Goal: Task Accomplishment & Management: Use online tool/utility

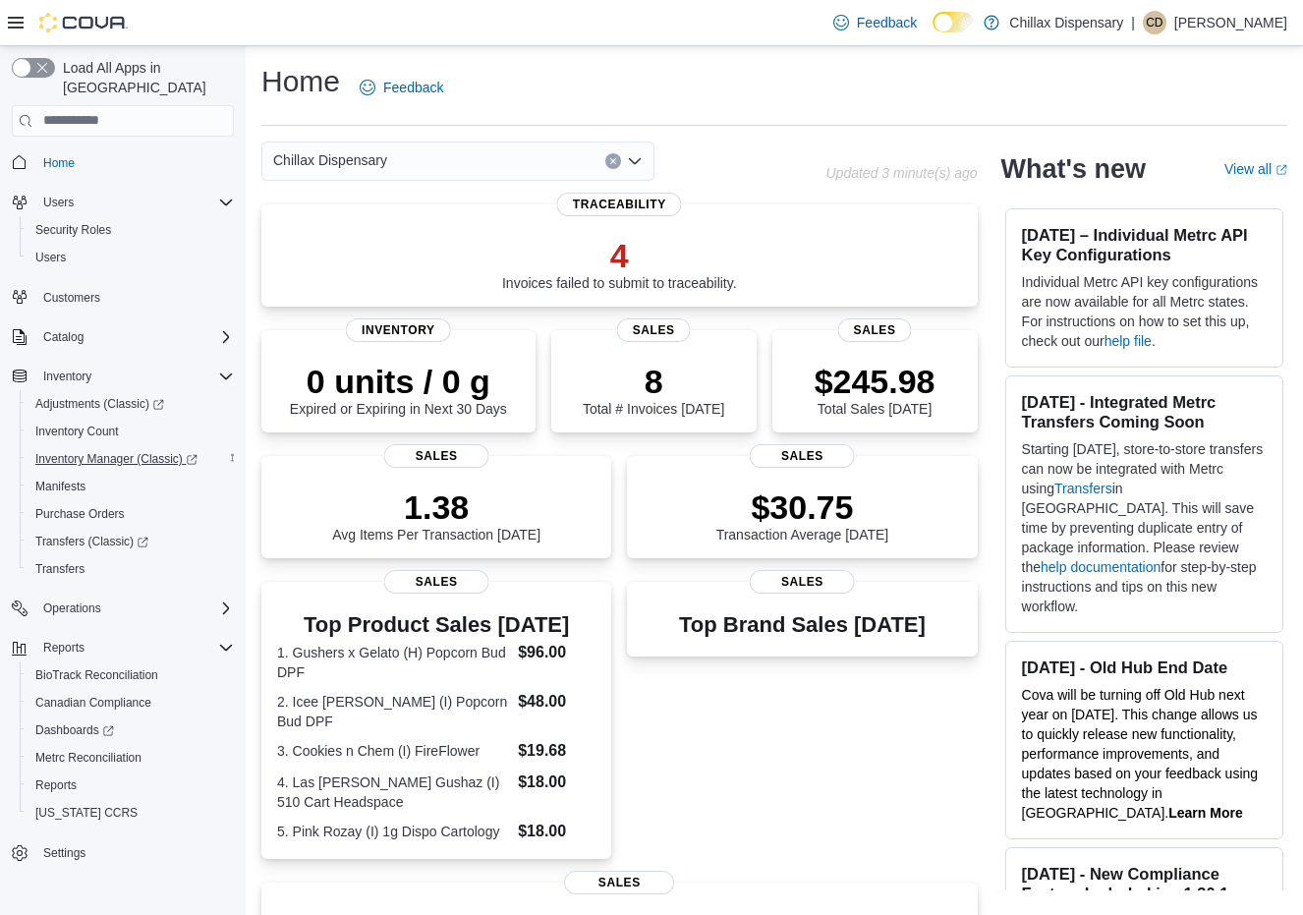
click at [161, 451] on span "Inventory Manager (Classic)" at bounding box center [116, 459] width 162 height 16
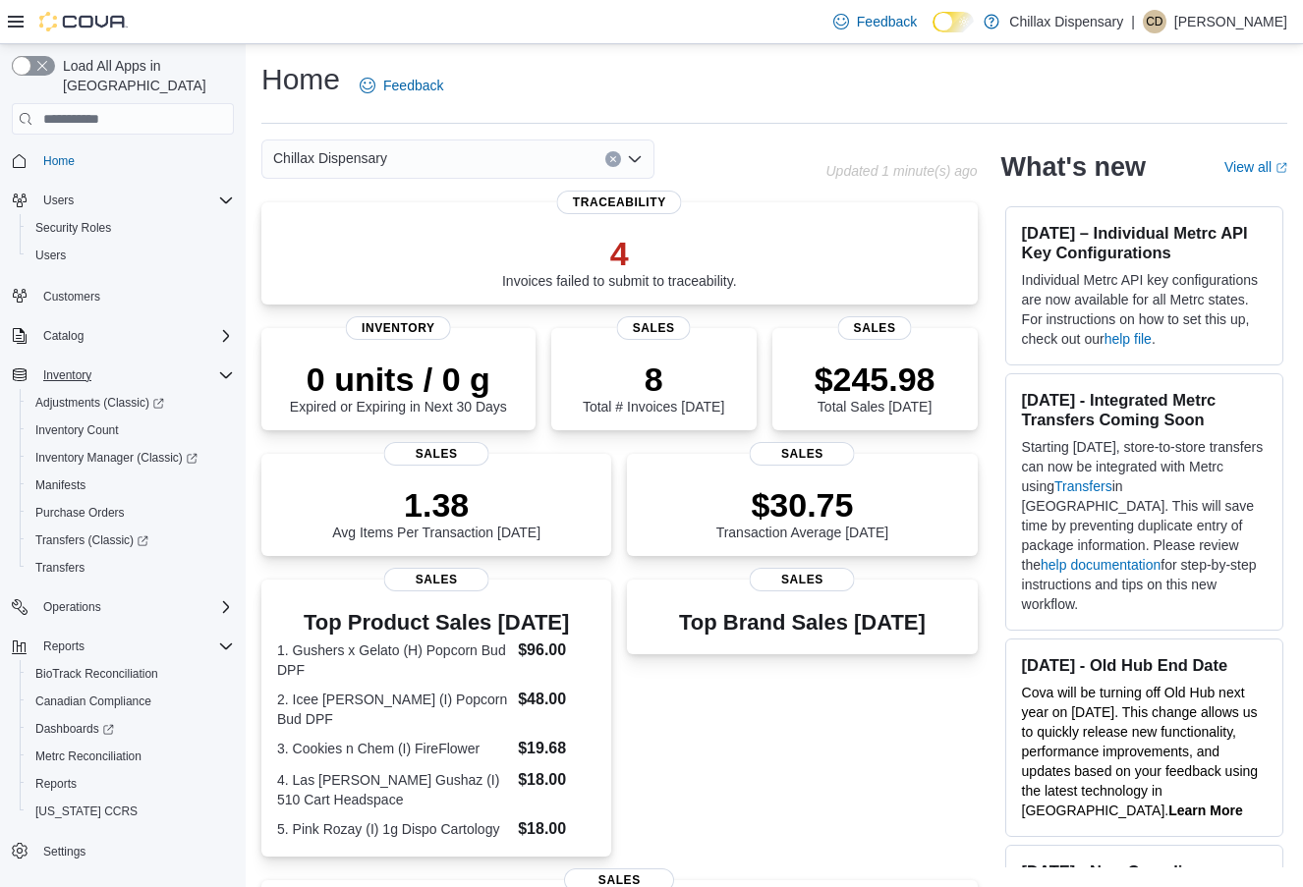
click at [92, 364] on button "Inventory" at bounding box center [67, 376] width 64 height 24
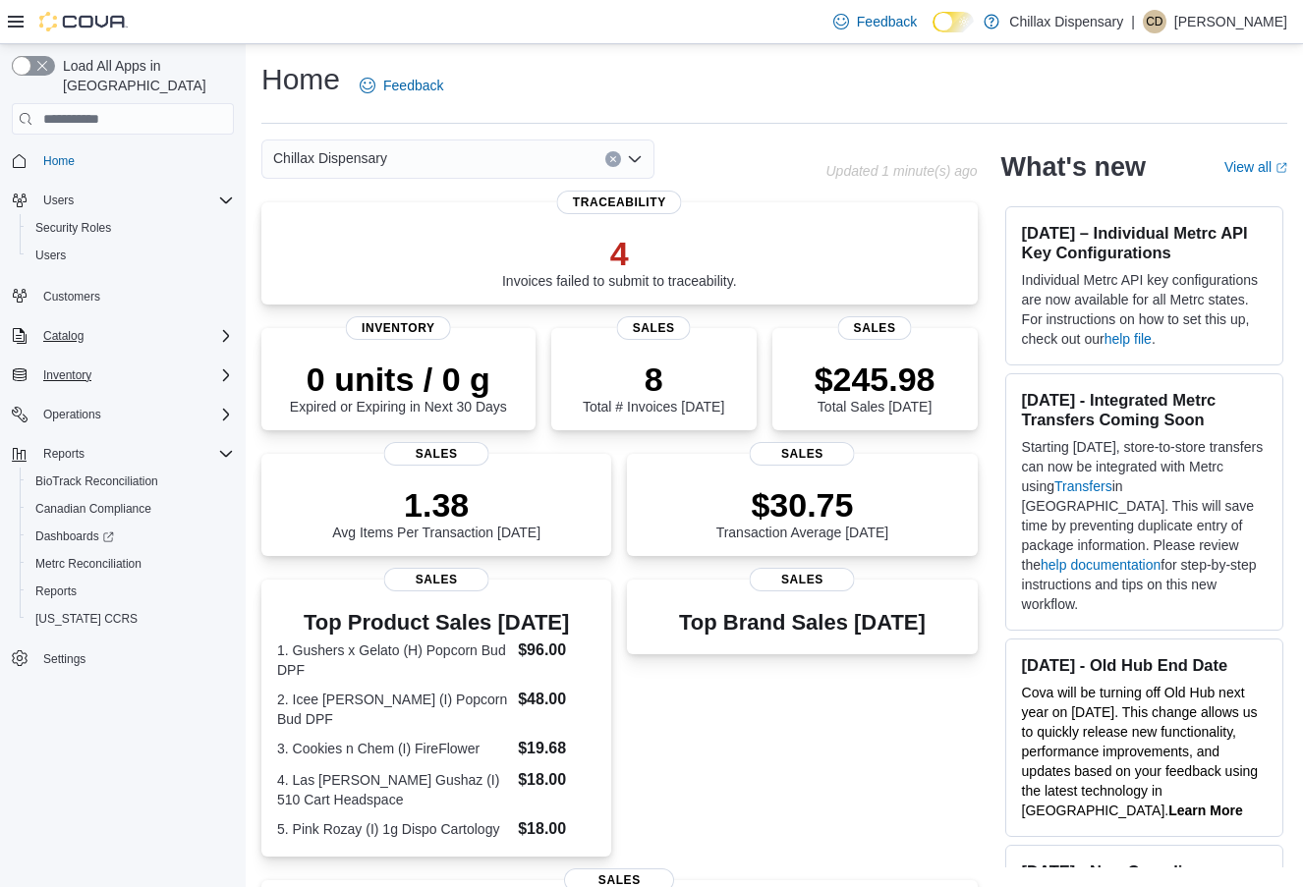
click at [92, 324] on div "Catalog" at bounding box center [134, 336] width 199 height 24
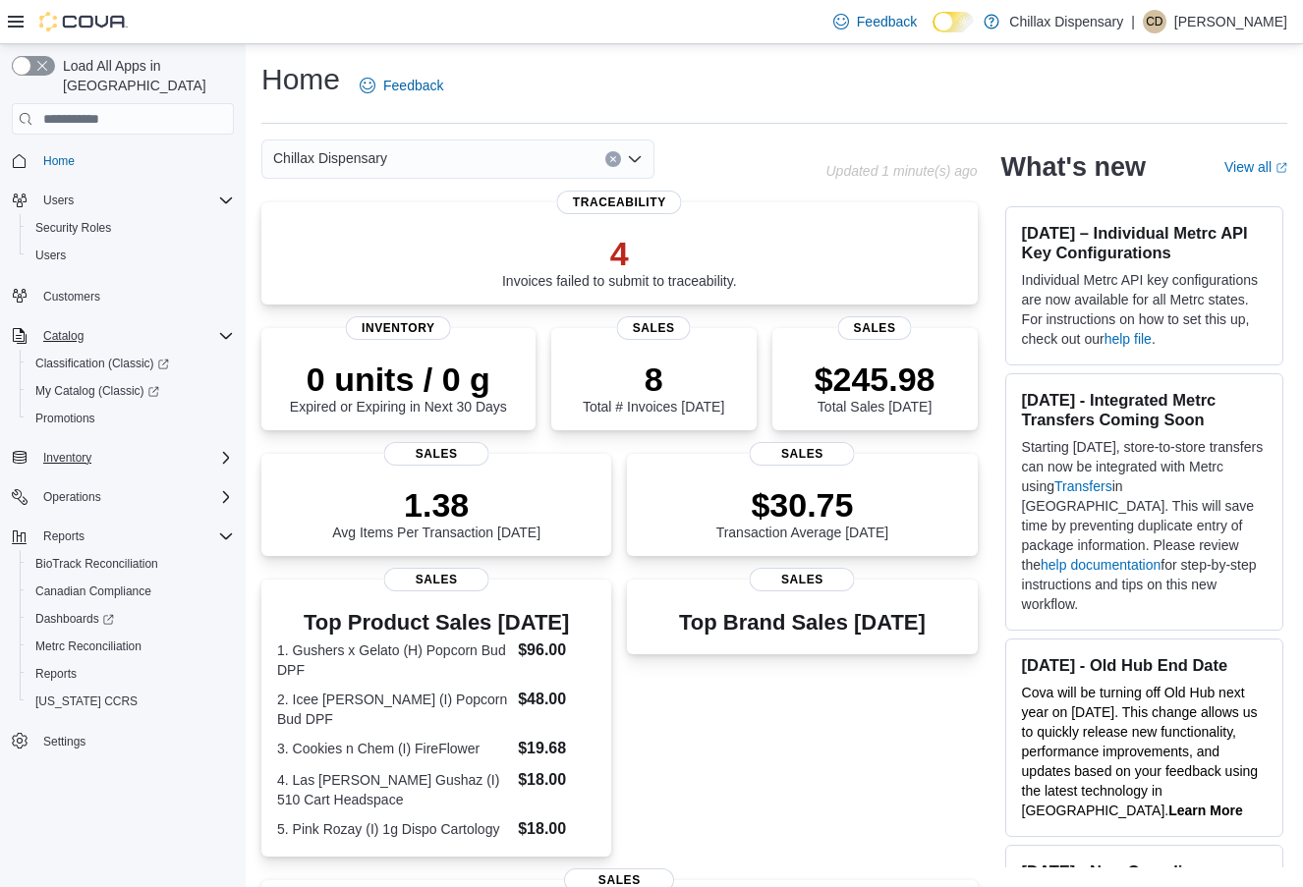
click at [226, 332] on icon "Complex example" at bounding box center [226, 335] width 12 height 6
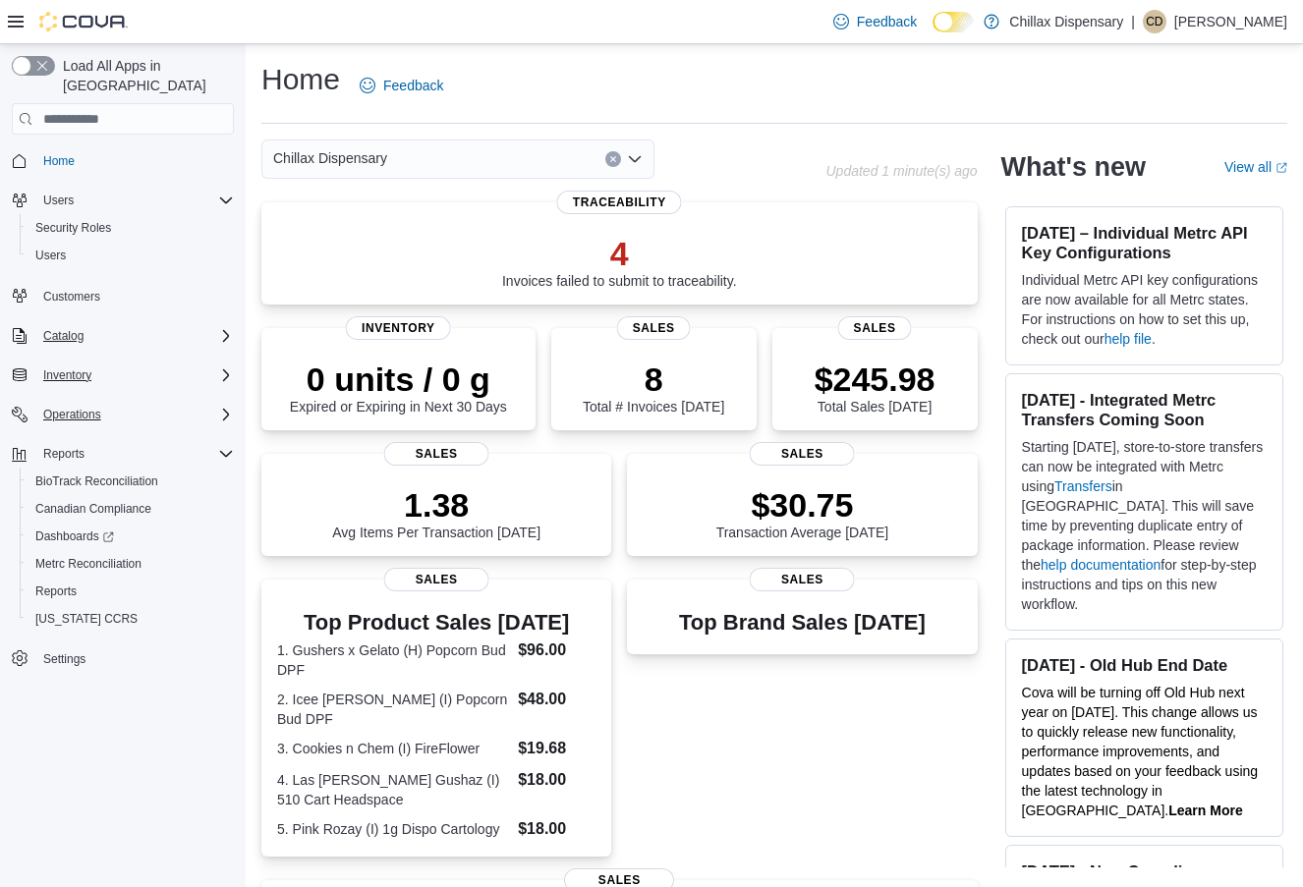
click at [226, 403] on div "Operations" at bounding box center [134, 415] width 199 height 24
click at [226, 407] on icon "Complex example" at bounding box center [226, 415] width 16 height 16
click at [224, 324] on div "Catalog" at bounding box center [134, 336] width 199 height 24
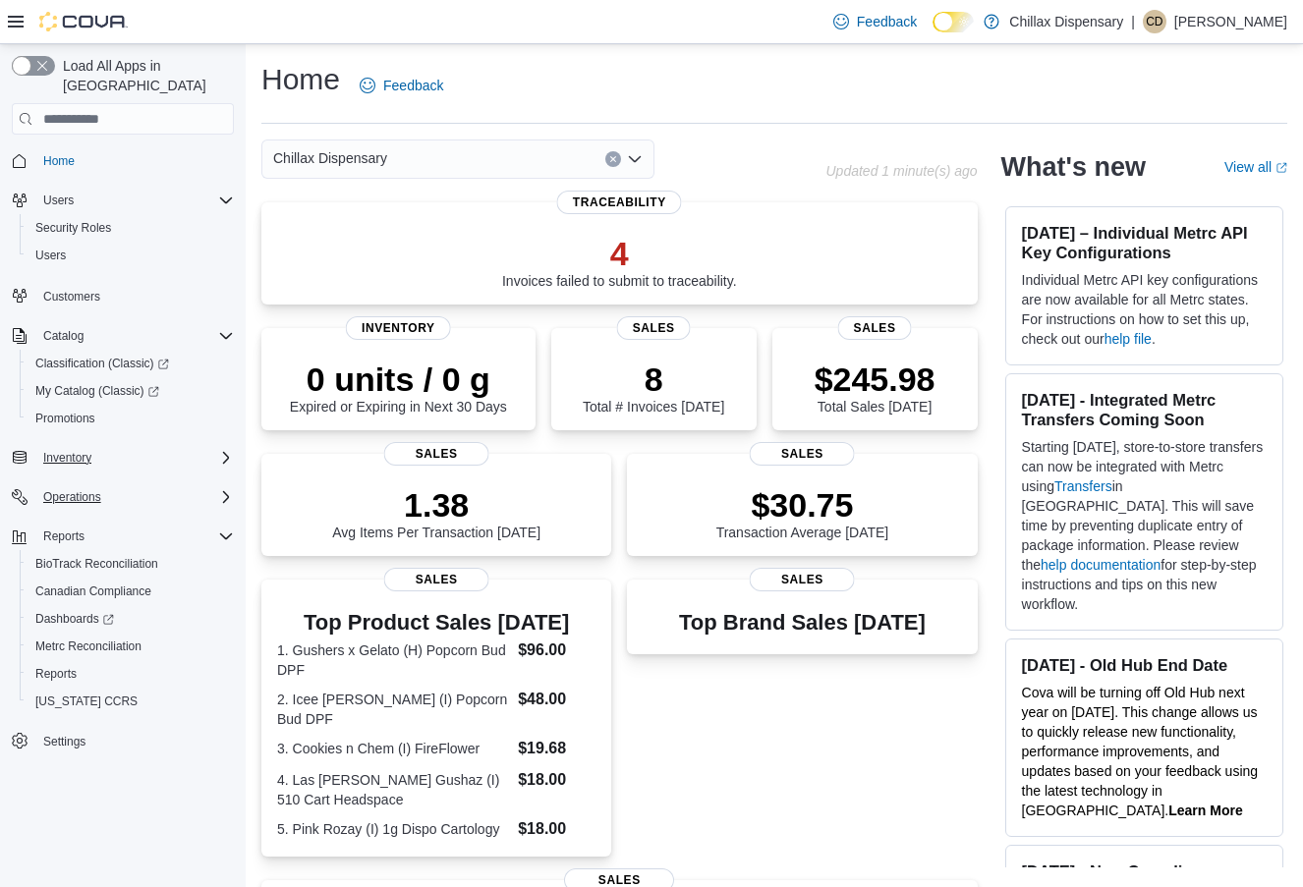
click at [230, 446] on div "Inventory" at bounding box center [134, 458] width 199 height 24
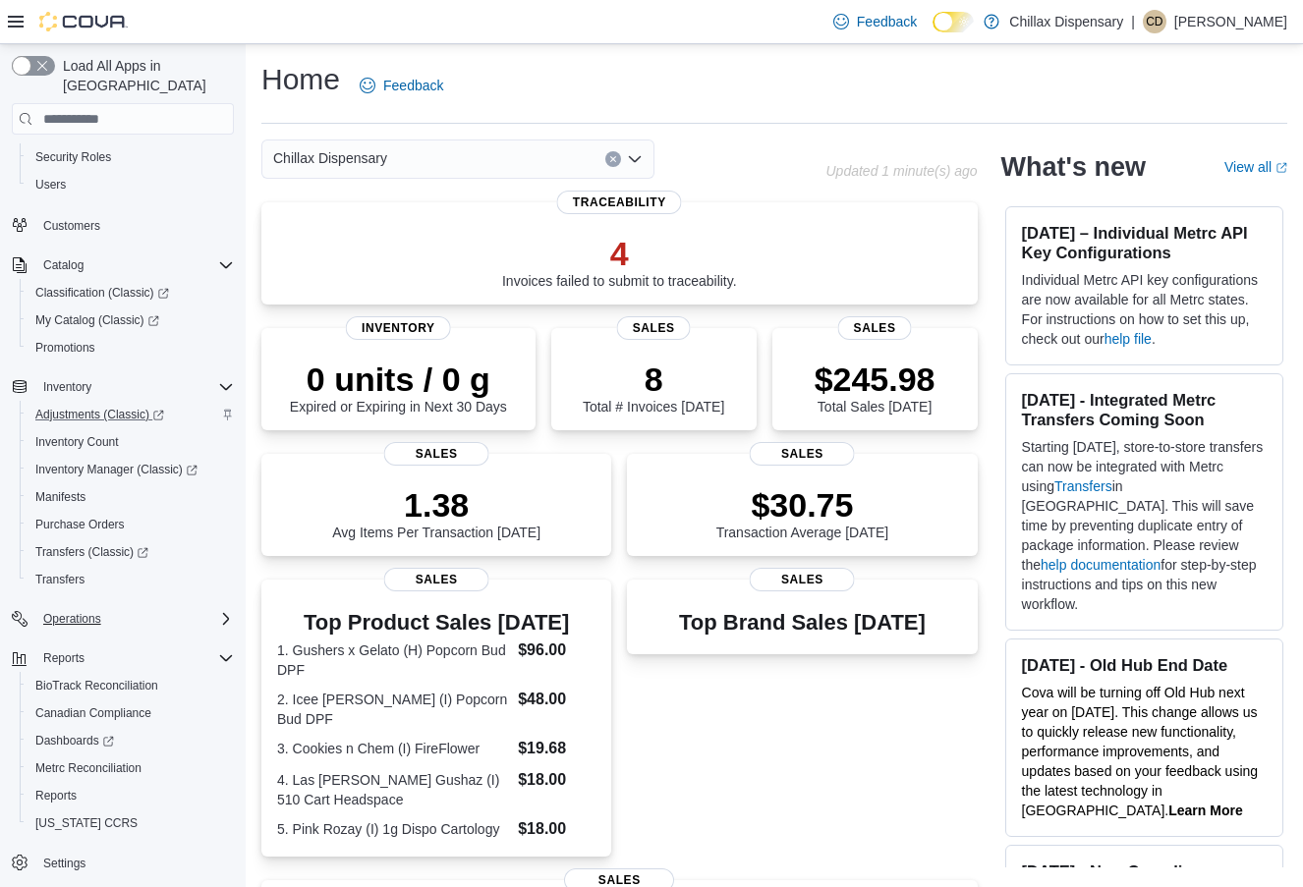
scroll to position [71, 0]
click at [108, 434] on span "Inventory Count" at bounding box center [77, 442] width 84 height 16
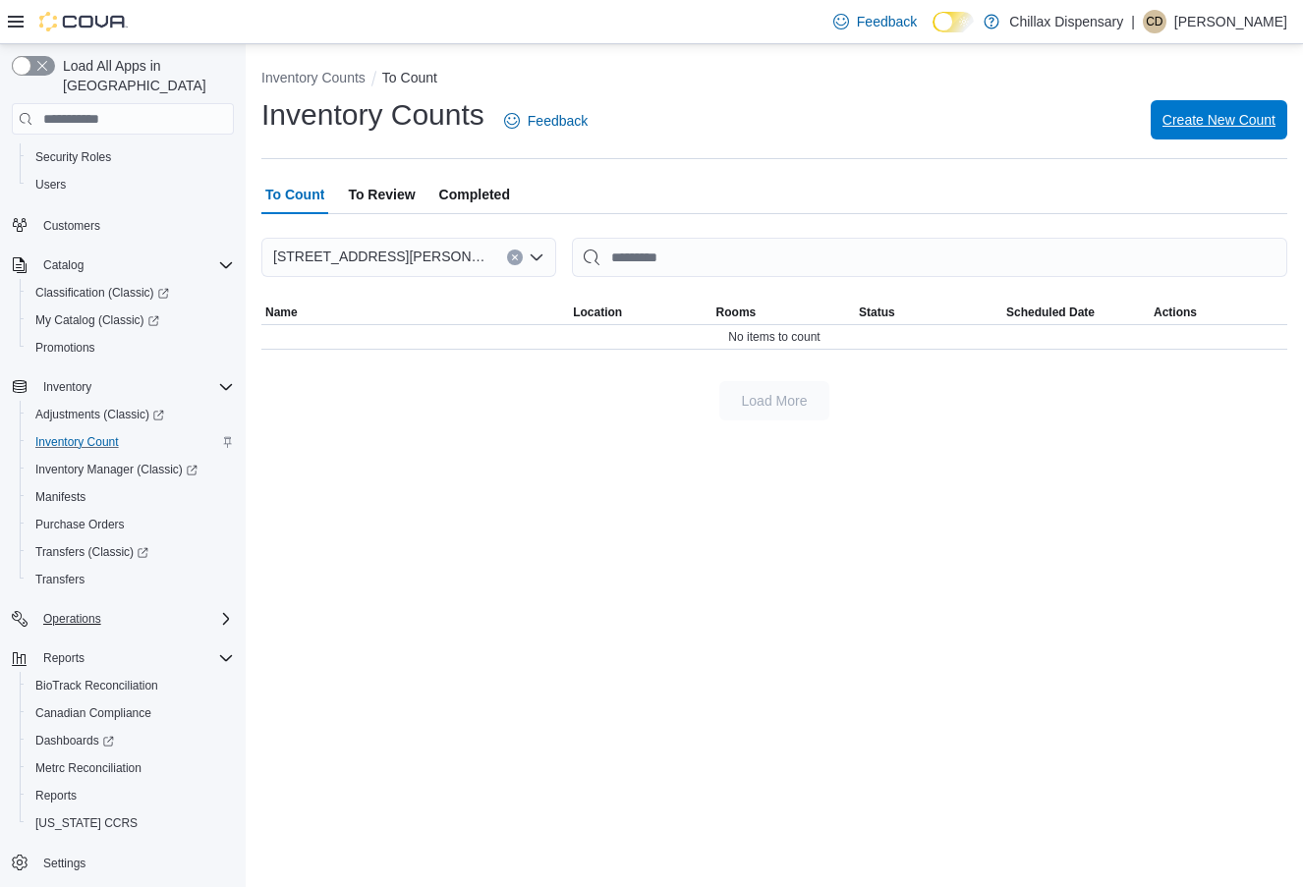
click at [1213, 114] on span "Create New Count" at bounding box center [1219, 120] width 113 height 20
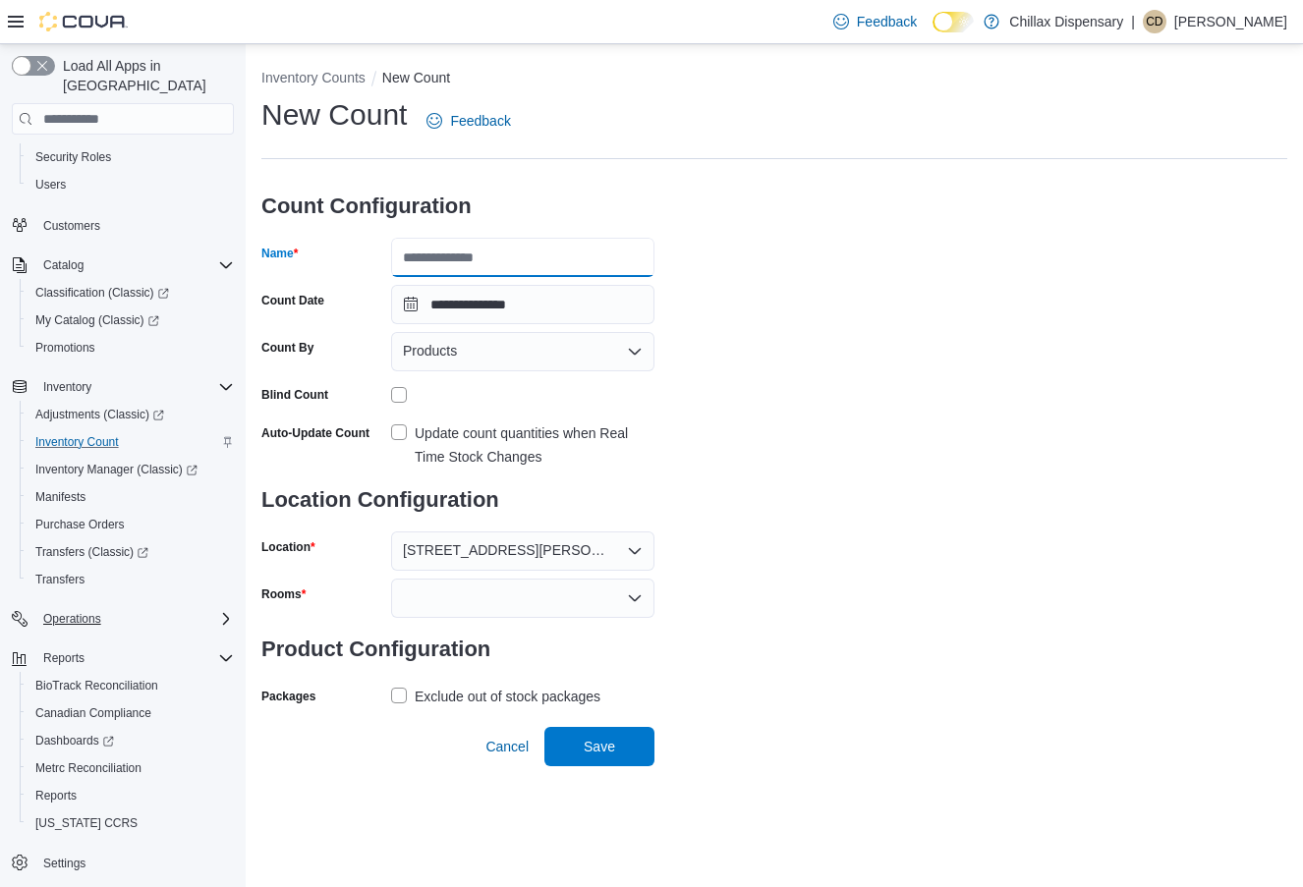
click at [524, 269] on input "Name" at bounding box center [522, 257] width 263 height 39
type input "********"
click at [401, 432] on label "Update count quantities when Real Time Stock Changes" at bounding box center [522, 445] width 263 height 47
click at [637, 593] on icon "Open list of options" at bounding box center [635, 599] width 16 height 16
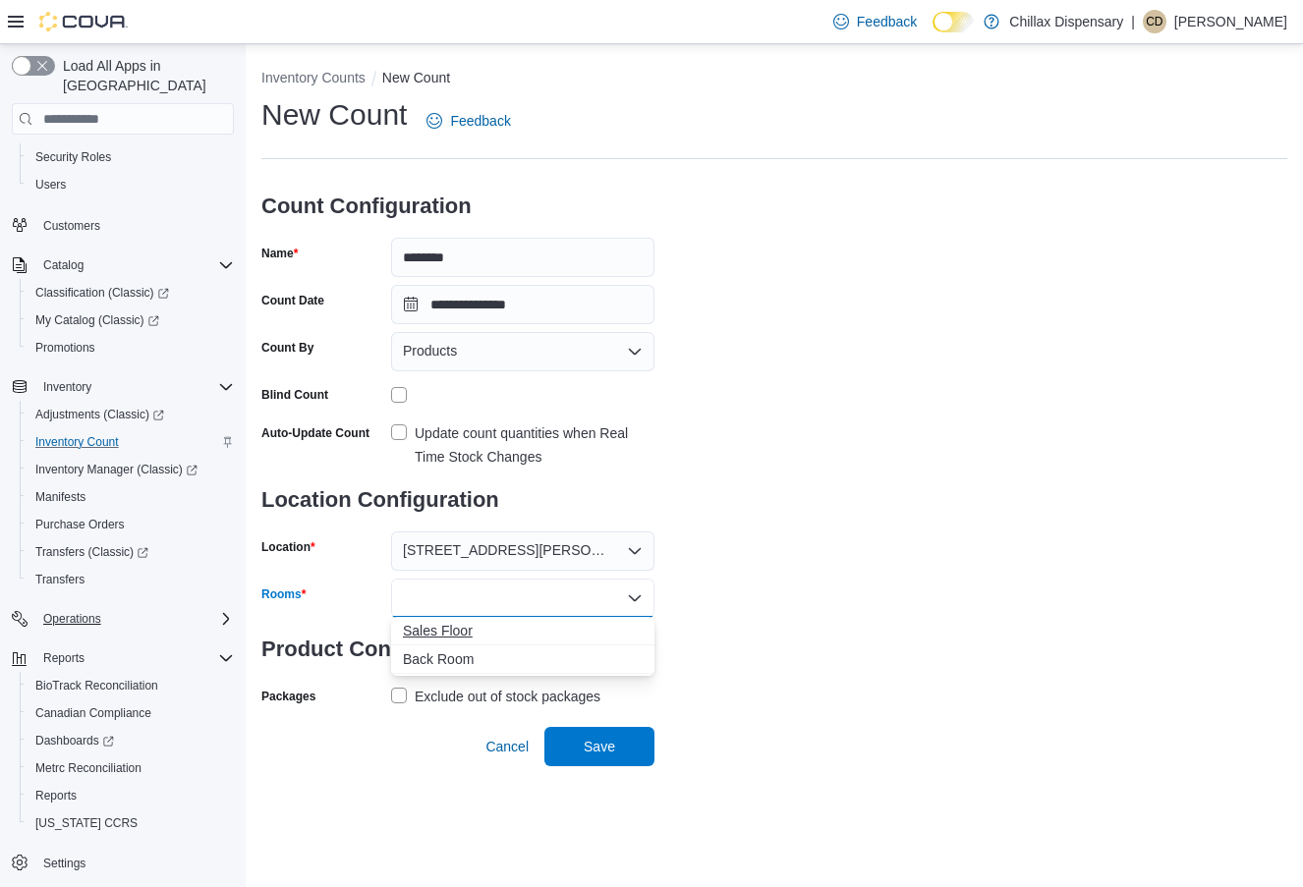
click at [526, 633] on span "Sales Floor" at bounding box center [523, 631] width 240 height 20
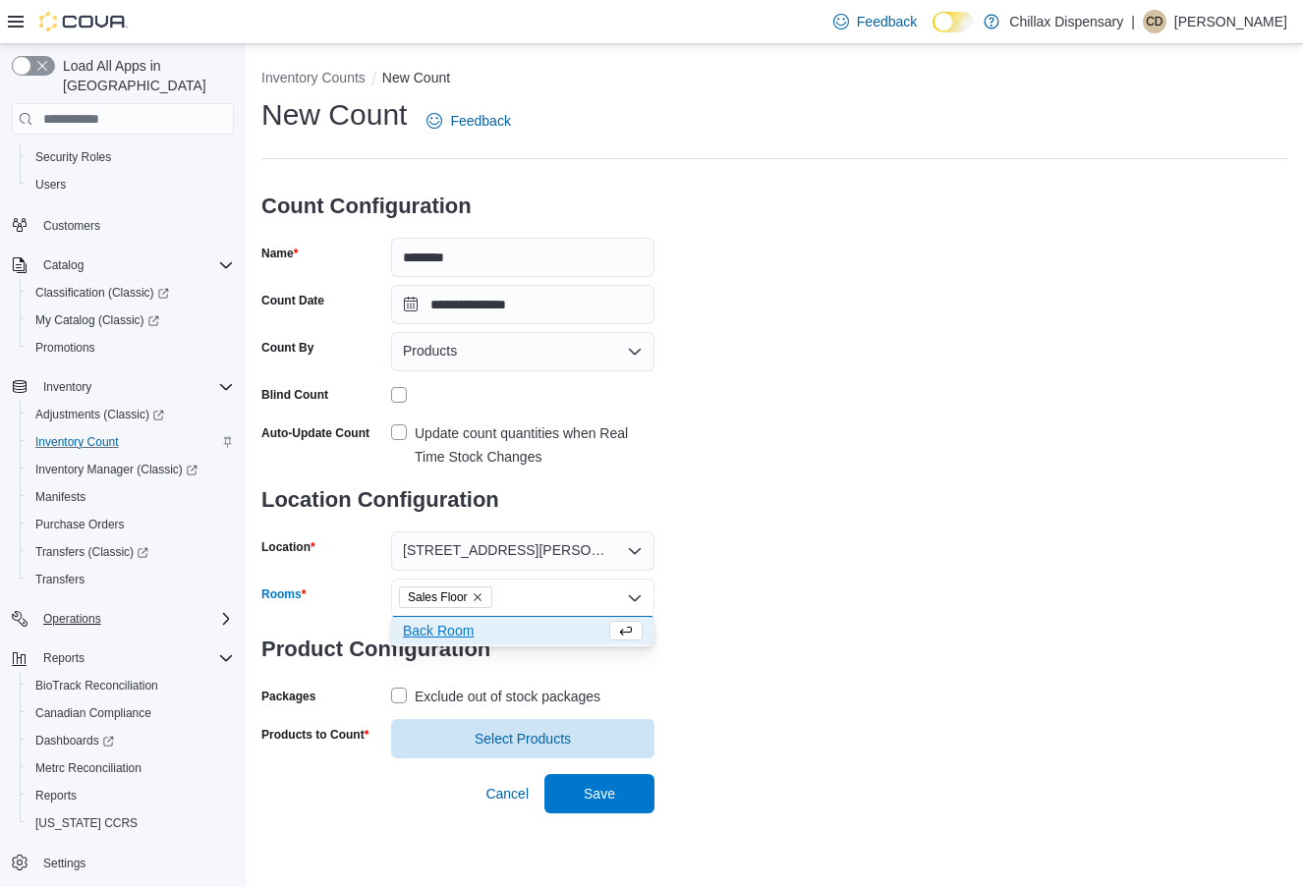
click at [476, 632] on span "Back Room" at bounding box center [504, 631] width 202 height 20
click at [394, 693] on label "Exclude out of stock packages" at bounding box center [495, 697] width 209 height 24
click at [547, 731] on span "Select Products" at bounding box center [523, 738] width 96 height 20
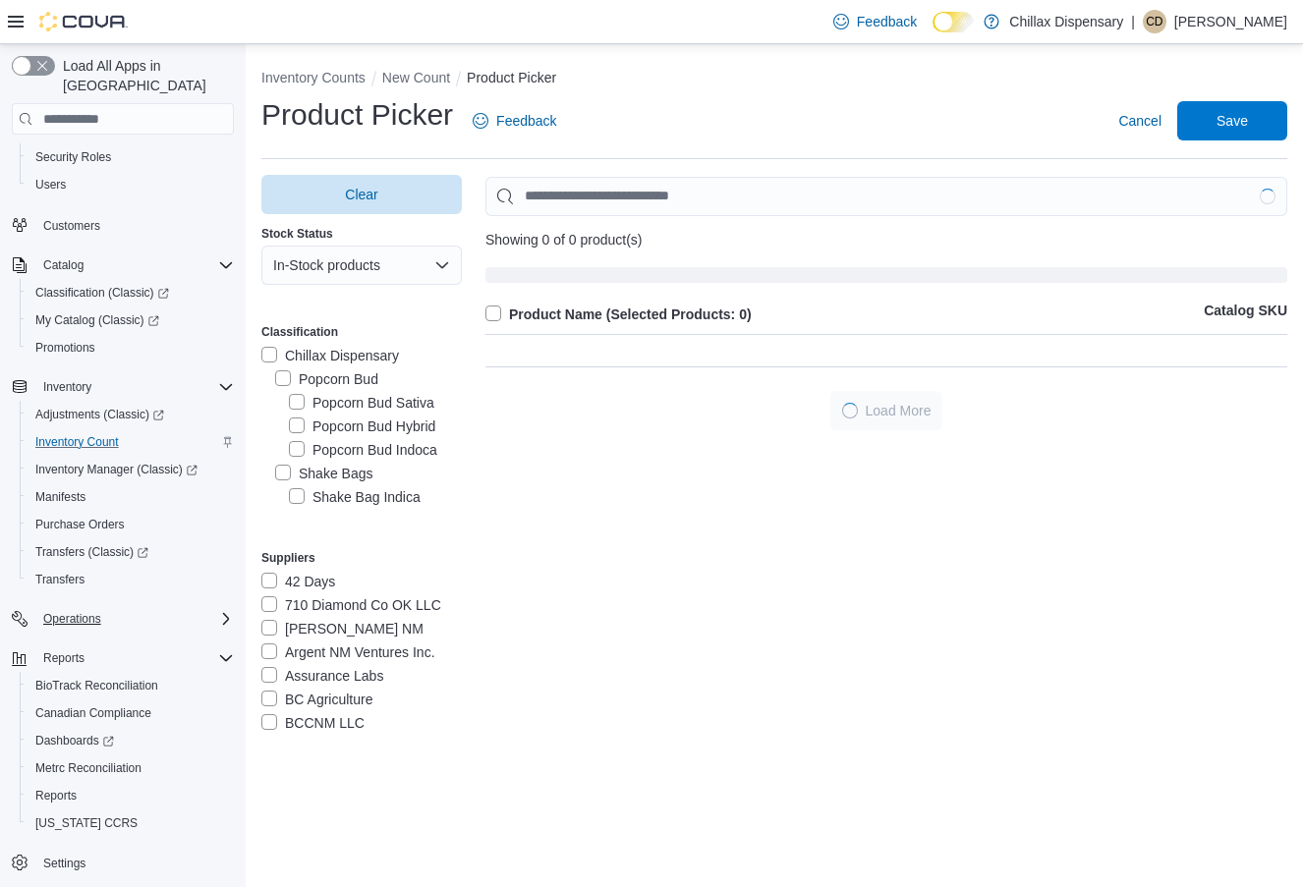
click at [271, 352] on label "Chillax Dispensary" at bounding box center [330, 356] width 138 height 24
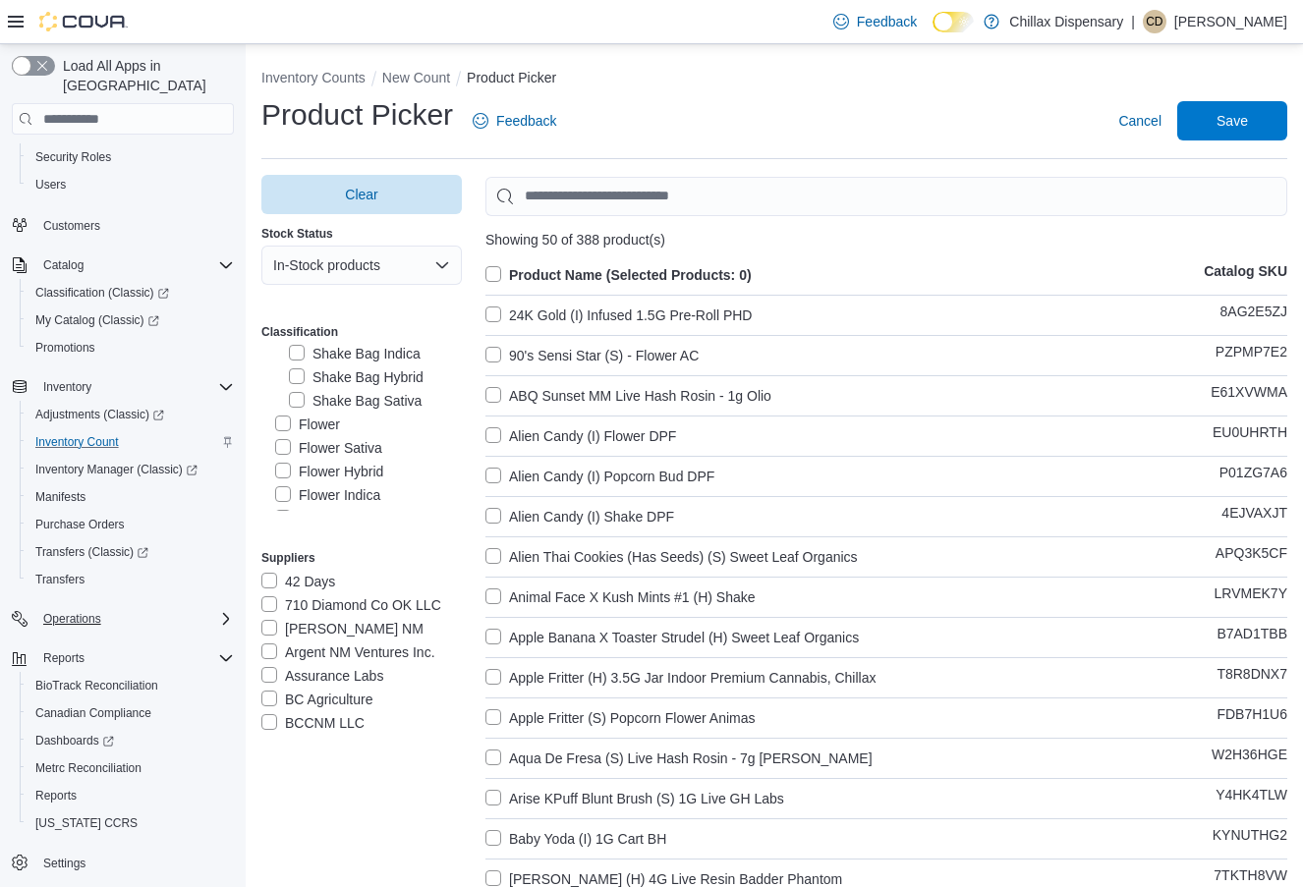
scroll to position [144, 0]
click at [287, 412] on label "Flower" at bounding box center [307, 424] width 65 height 24
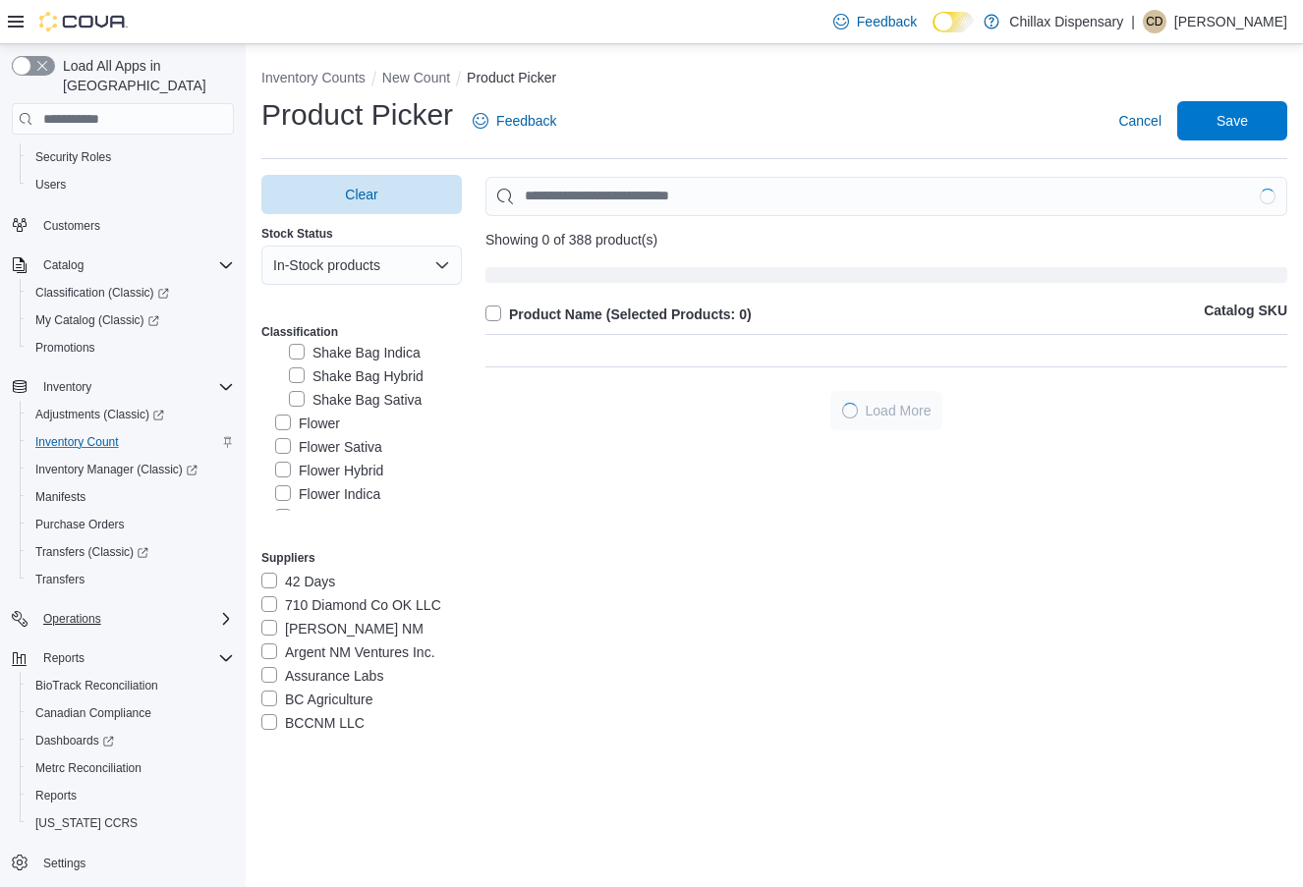
click at [281, 442] on label "Flower Sativa" at bounding box center [328, 447] width 107 height 24
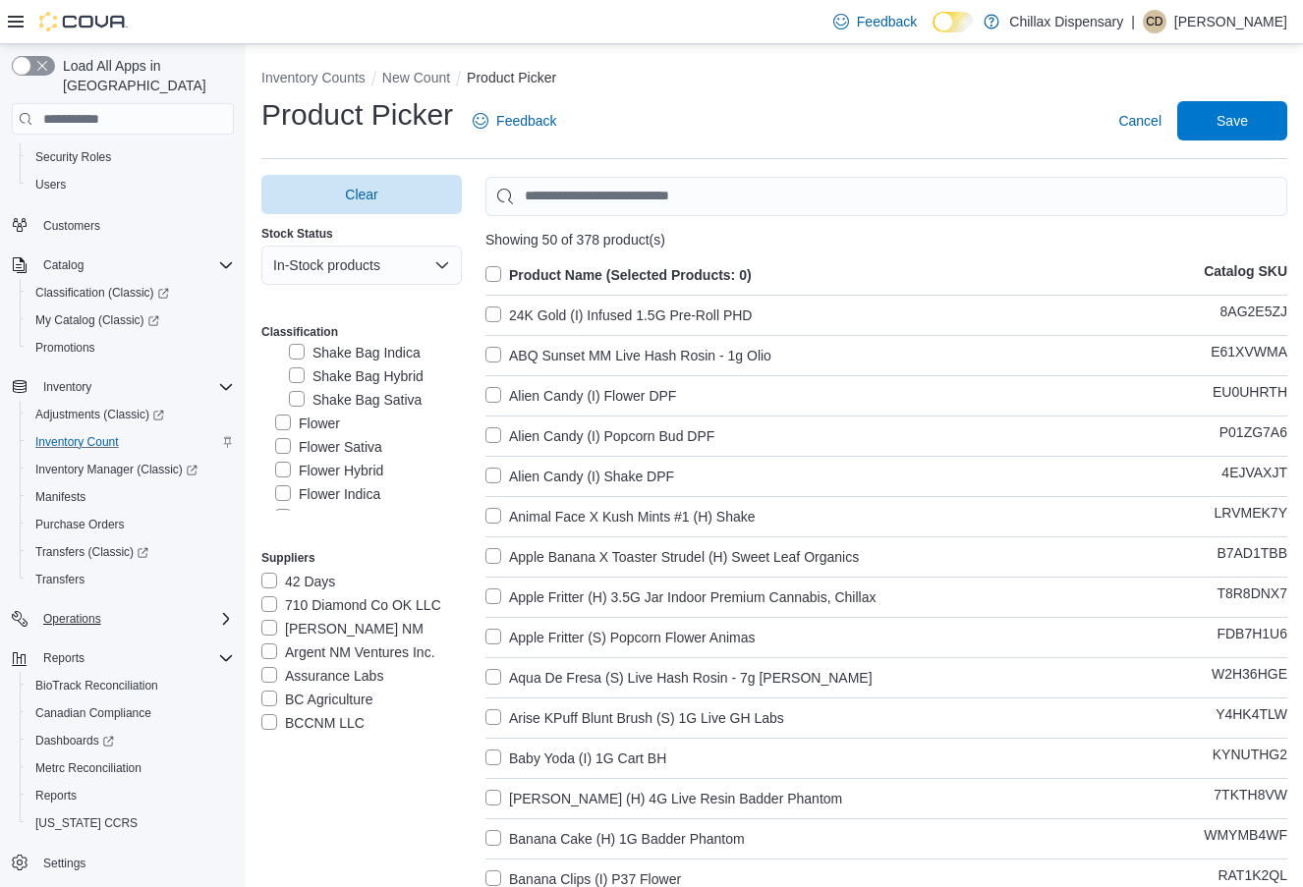
click at [286, 465] on label "Flower Hybrid" at bounding box center [329, 471] width 108 height 24
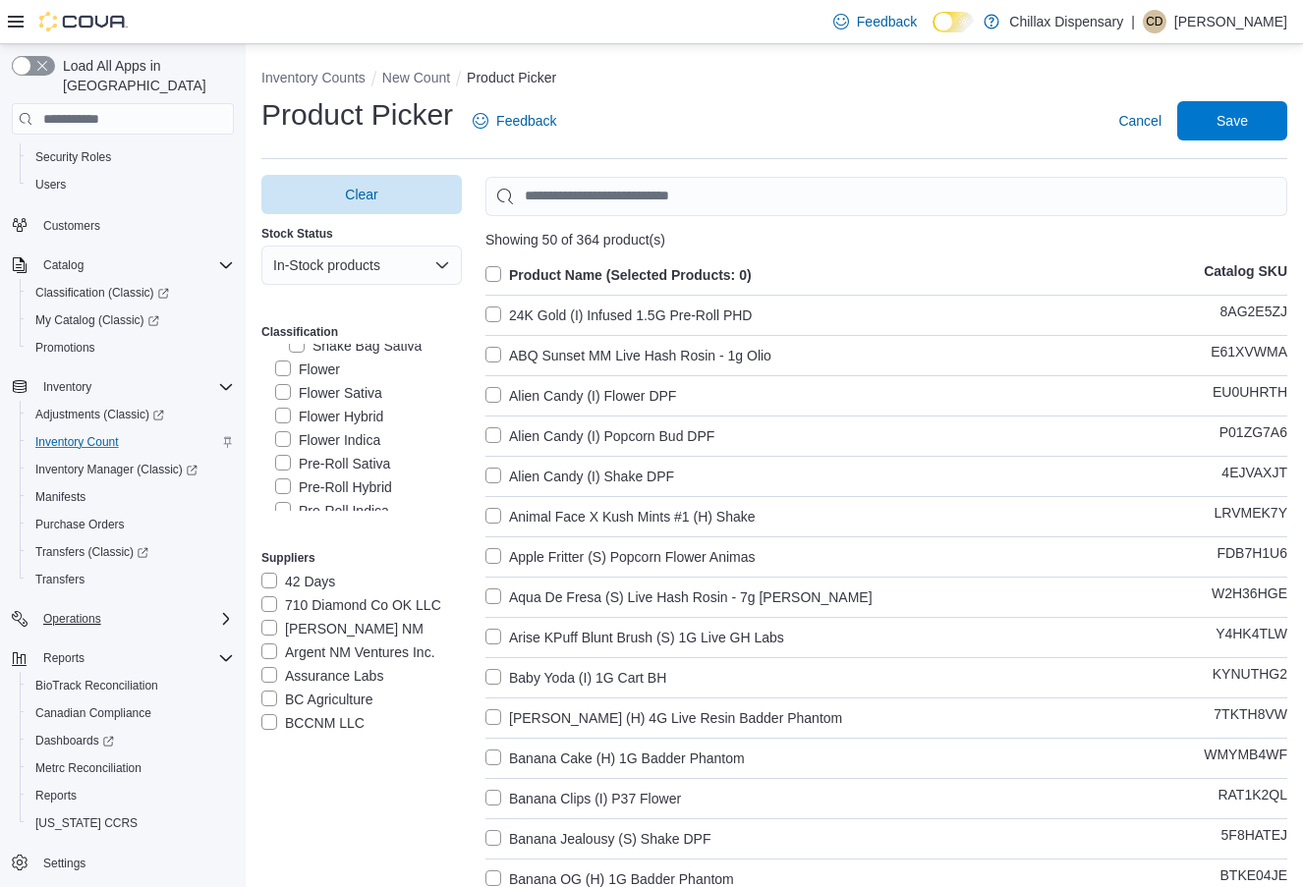
scroll to position [207, 0]
click at [287, 422] on label "Flower Indica" at bounding box center [327, 432] width 105 height 24
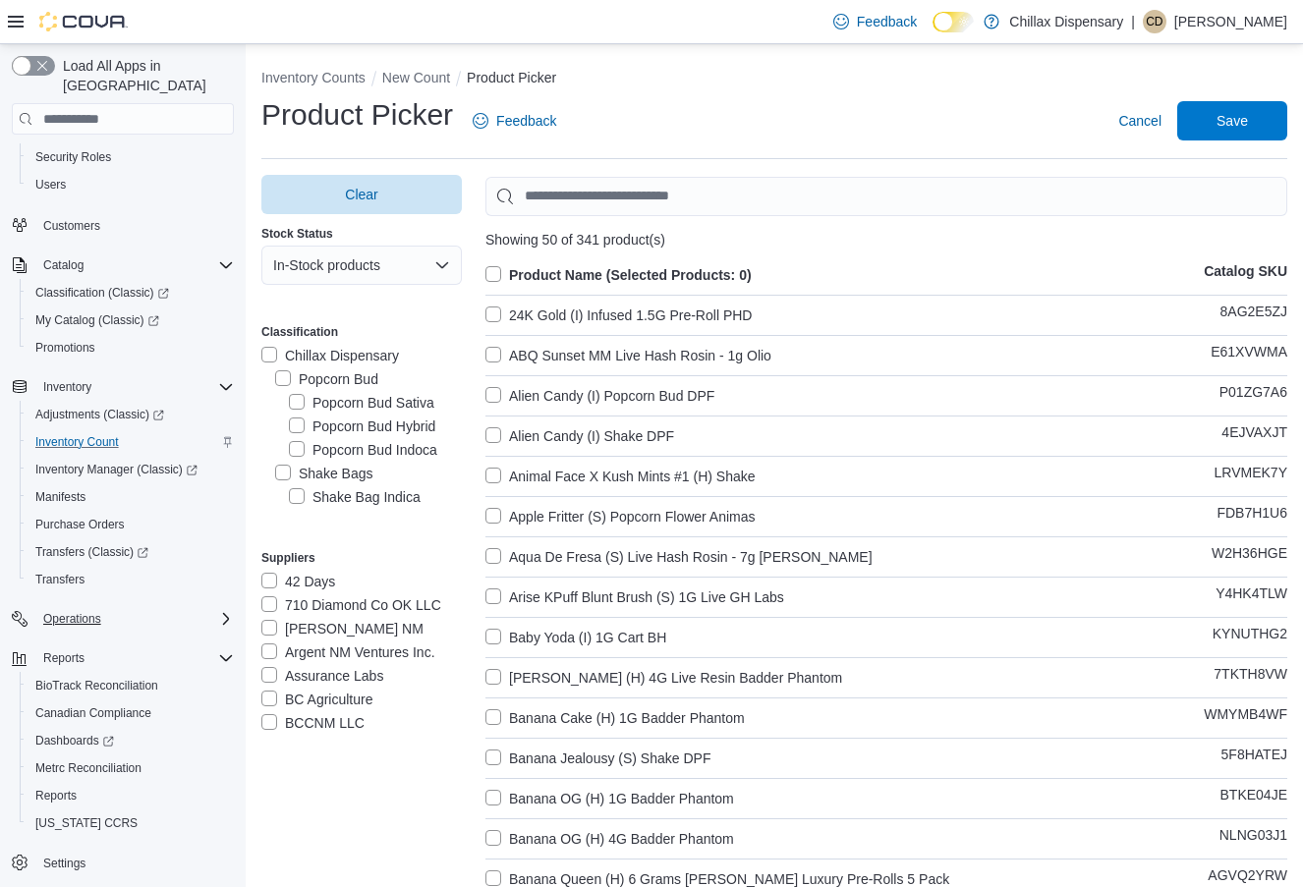
scroll to position [0, 0]
click at [501, 268] on label "Product Name (Selected Products: 0)" at bounding box center [618, 275] width 266 height 24
click at [1230, 112] on span "Save" at bounding box center [1232, 120] width 31 height 20
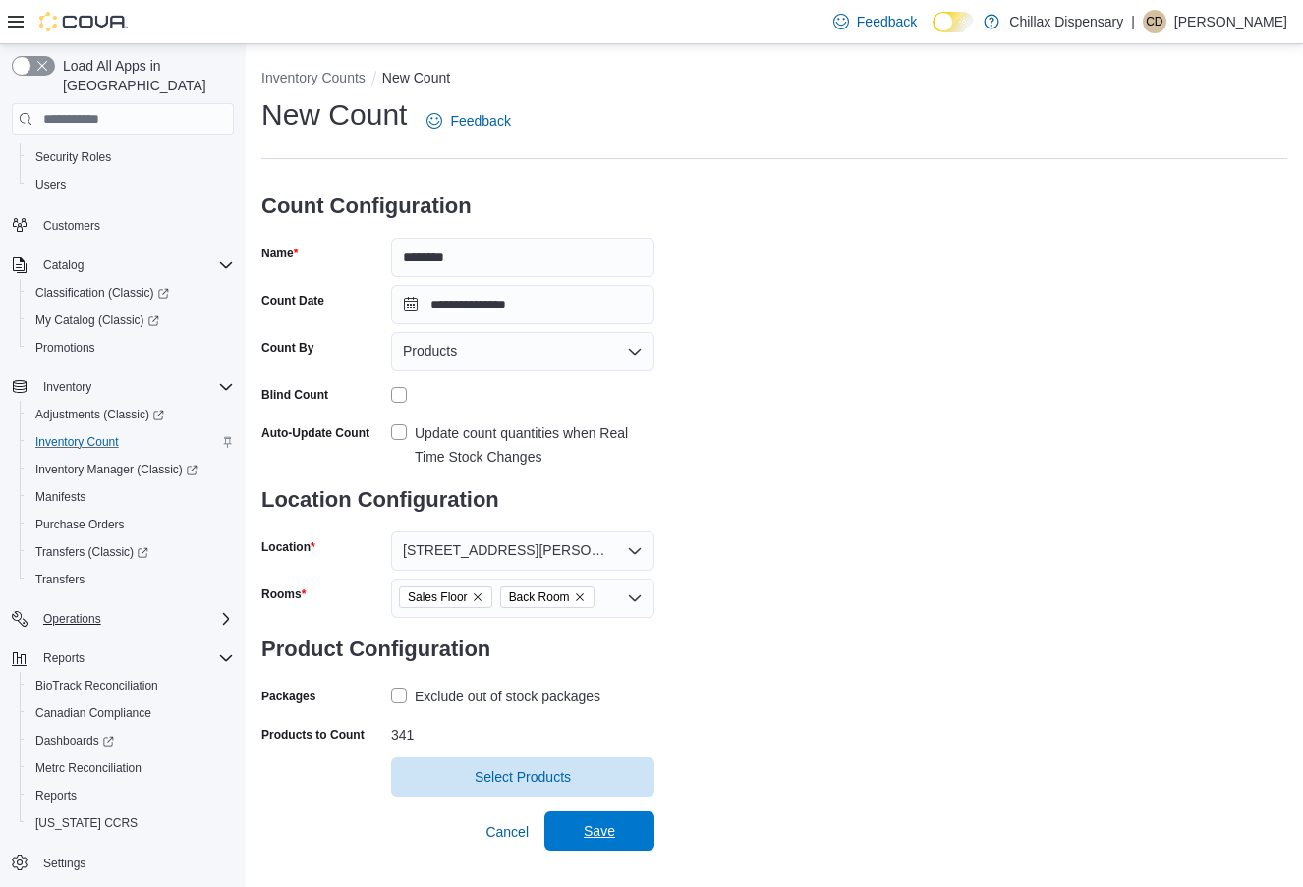
click at [621, 831] on span "Save" at bounding box center [599, 831] width 86 height 39
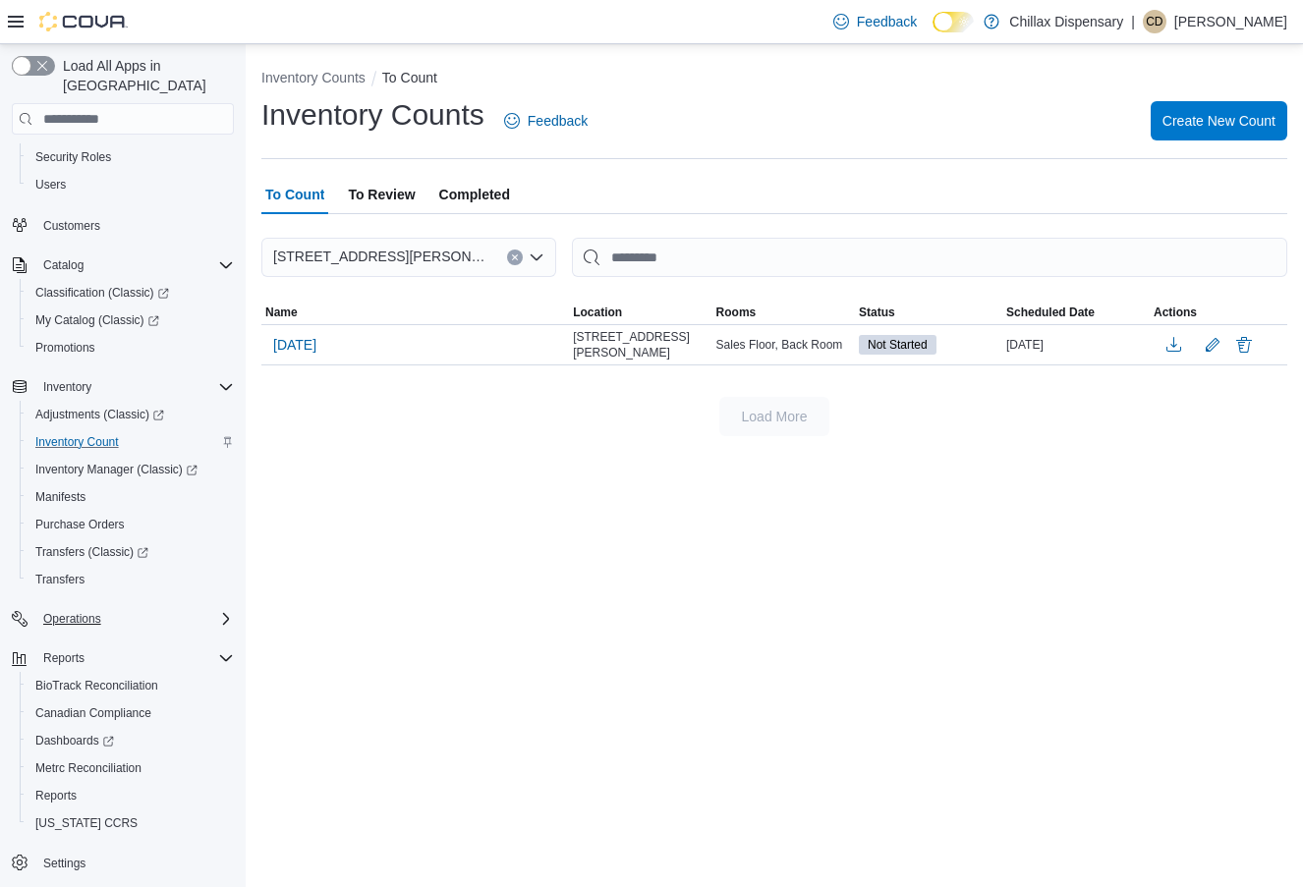
click at [373, 197] on span "To Review" at bounding box center [381, 194] width 67 height 39
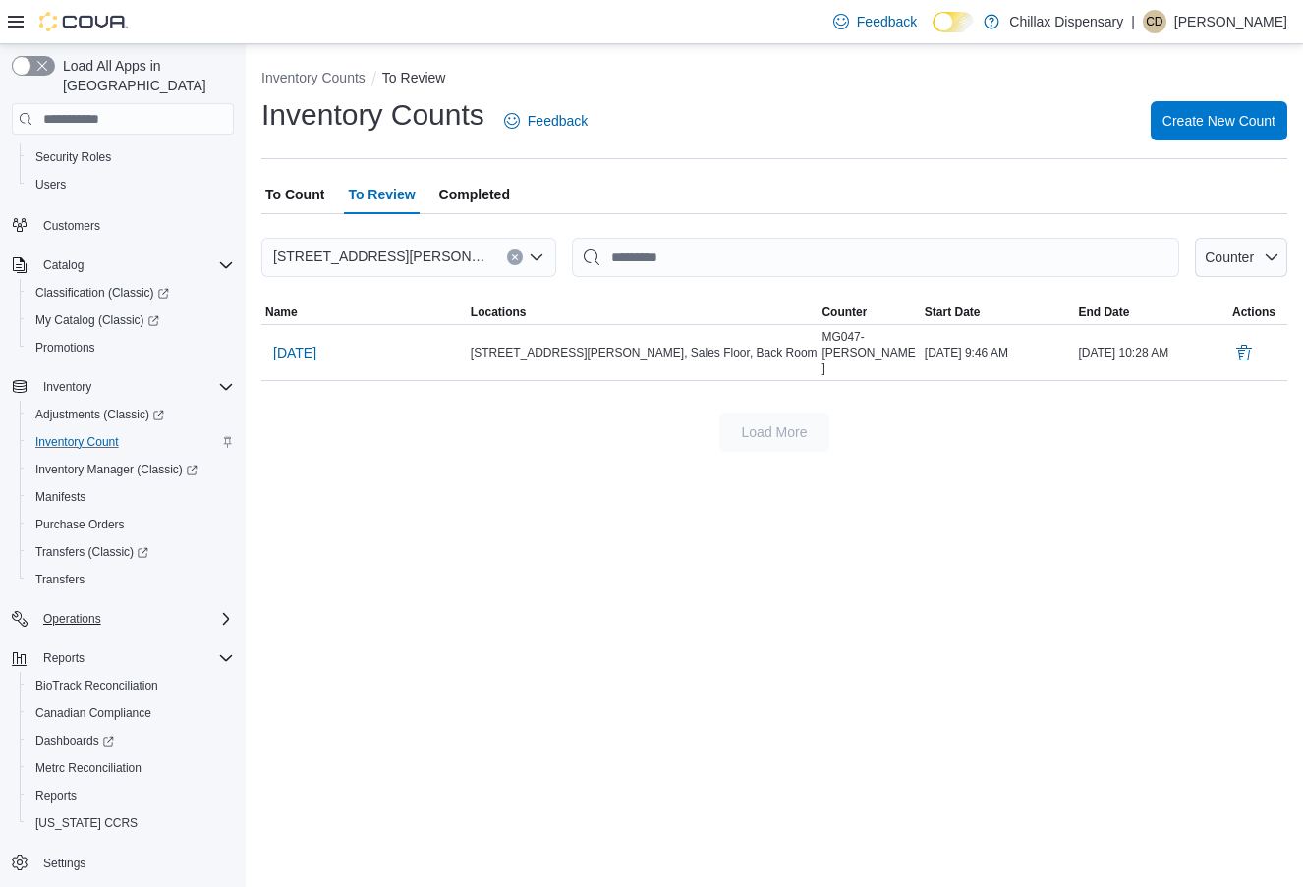
click at [313, 200] on span "To Count" at bounding box center [294, 194] width 59 height 39
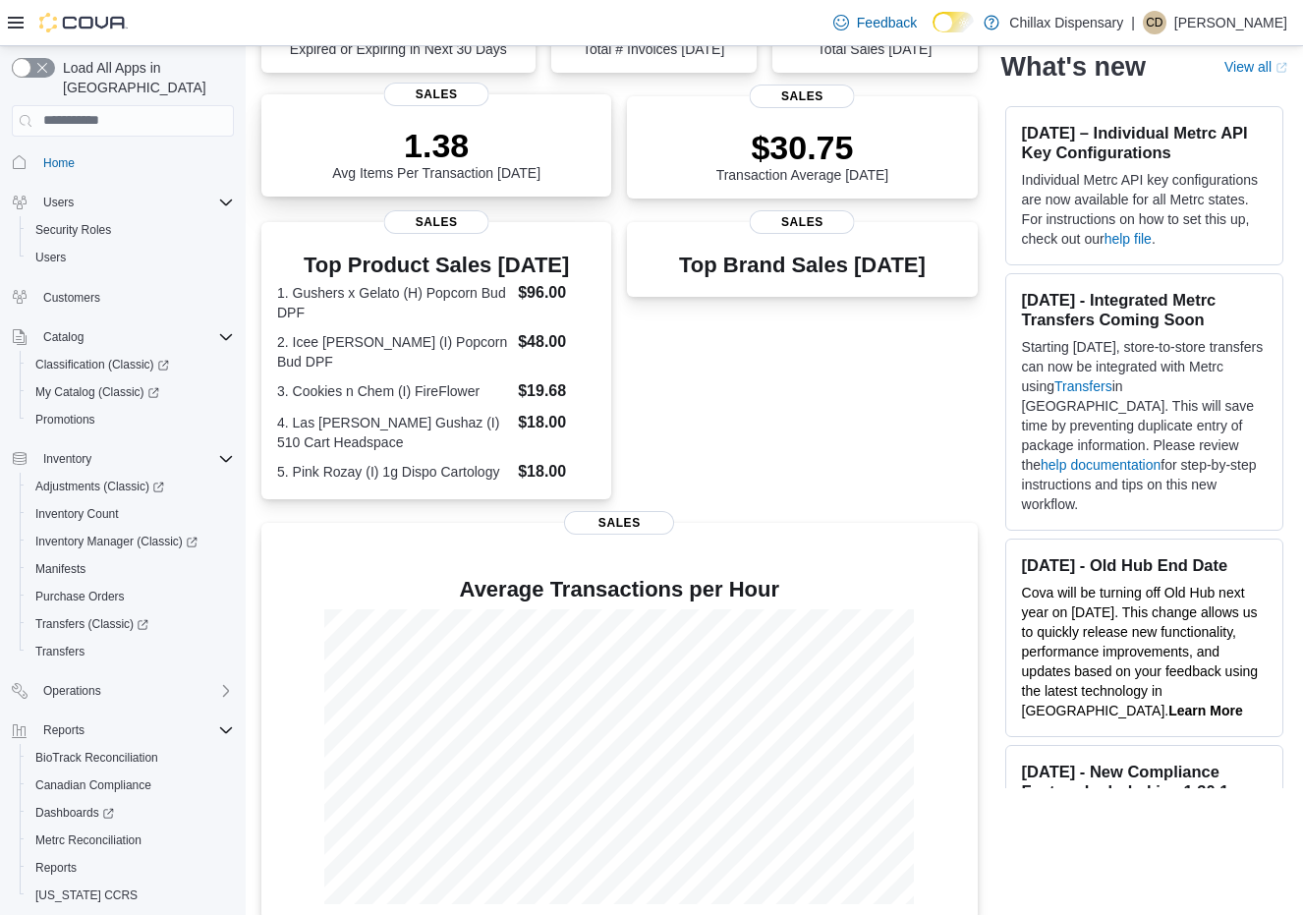
scroll to position [359, 0]
click at [224, 329] on icon "Complex example" at bounding box center [226, 337] width 16 height 16
